Goal: Navigation & Orientation: Go to known website

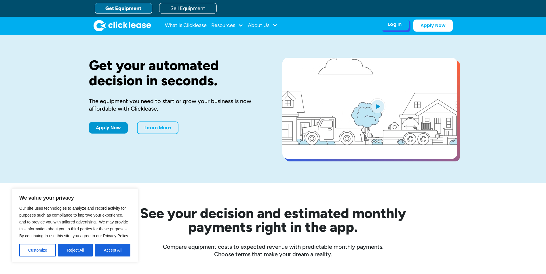
click at [394, 30] on div "Log In Account login I use Clicklease to get my equipment Partner Portal I offe…" at bounding box center [394, 24] width 28 height 12
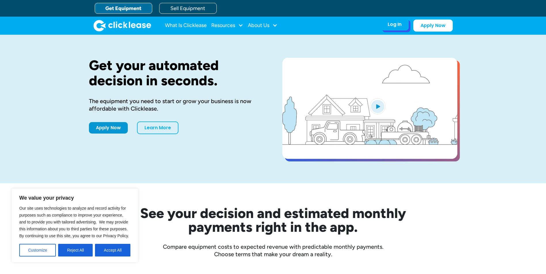
click at [395, 25] on div "Log In" at bounding box center [394, 25] width 14 height 6
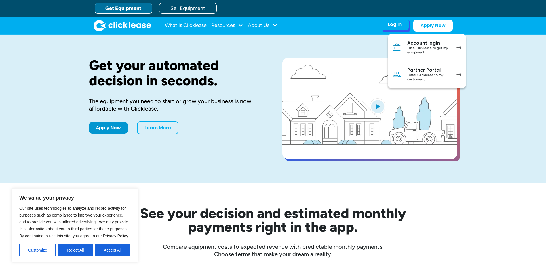
click at [416, 71] on div "Partner Portal" at bounding box center [428, 70] width 43 height 6
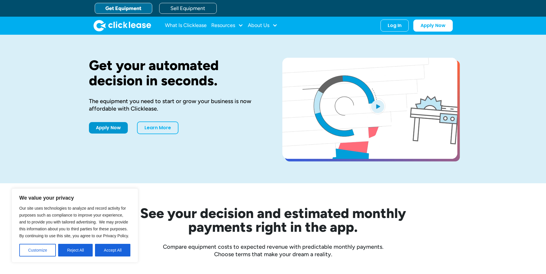
click at [388, 34] on div "What Is Clicklease Resources Blog Case Studies Videos FAQs About Us About Us Ca…" at bounding box center [272, 26] width 359 height 18
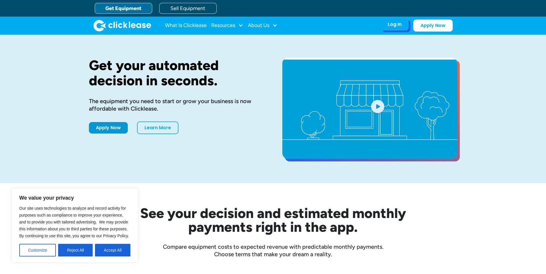
click at [391, 25] on div "Log In" at bounding box center [394, 25] width 14 height 6
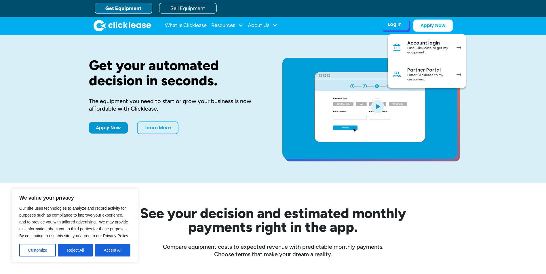
click at [412, 69] on div "Partner Portal" at bounding box center [428, 70] width 43 height 6
